Goal: Task Accomplishment & Management: Use online tool/utility

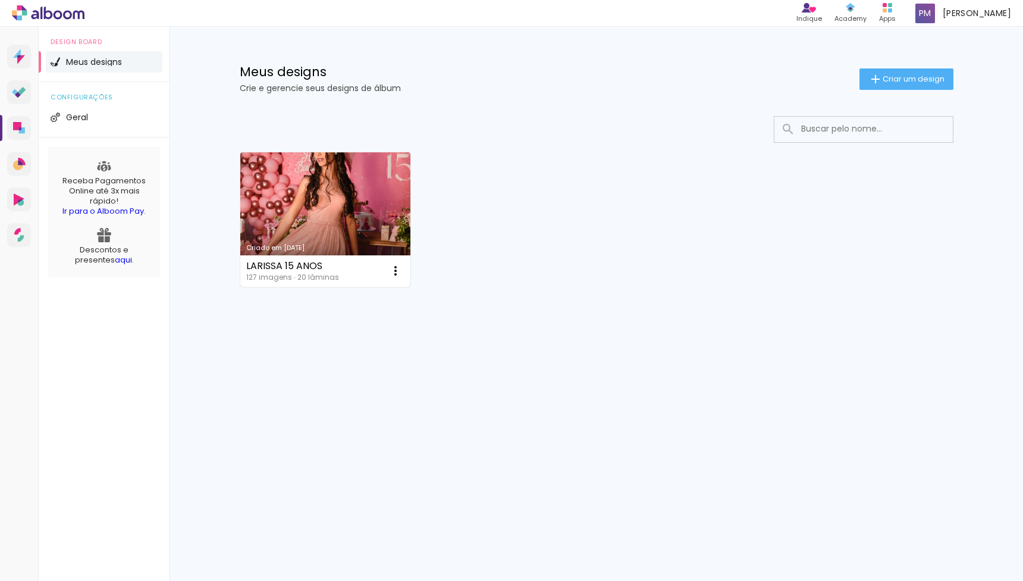
click at [282, 217] on link "Criado em [DATE]" at bounding box center [325, 219] width 171 height 134
